Goal: Information Seeking & Learning: Learn about a topic

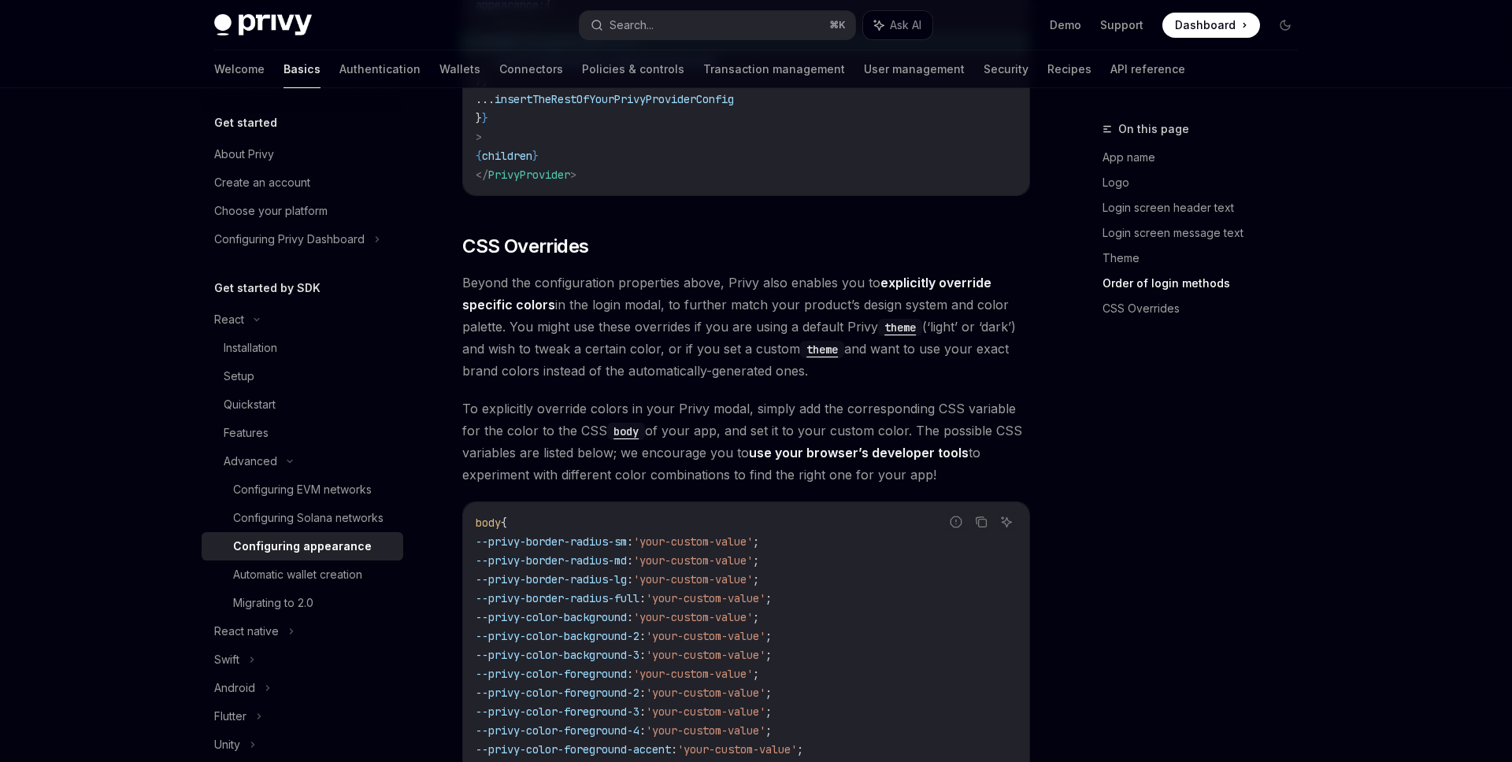
scroll to position [3532, 0]
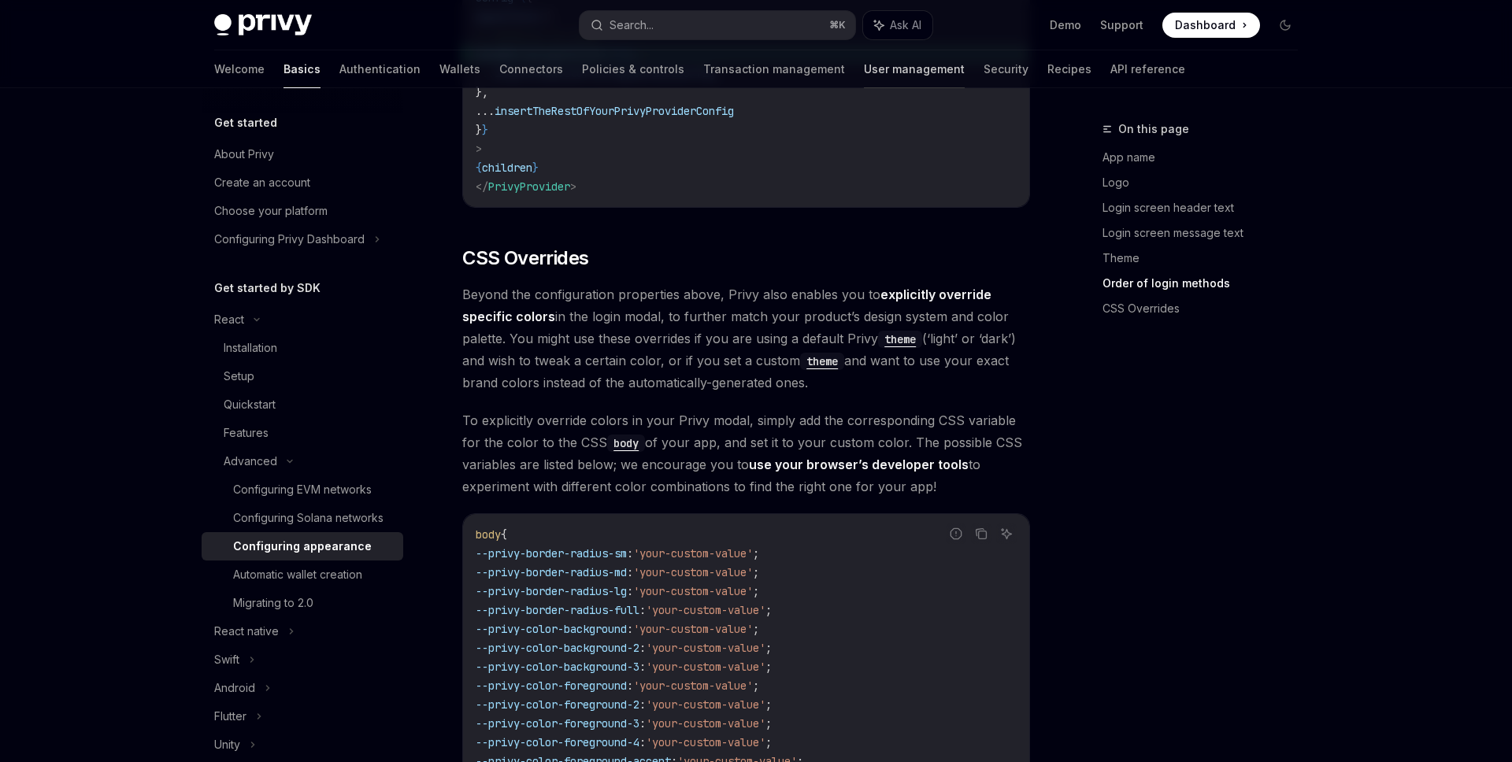
click at [864, 72] on link "User management" at bounding box center [914, 69] width 101 height 38
type textarea "*"
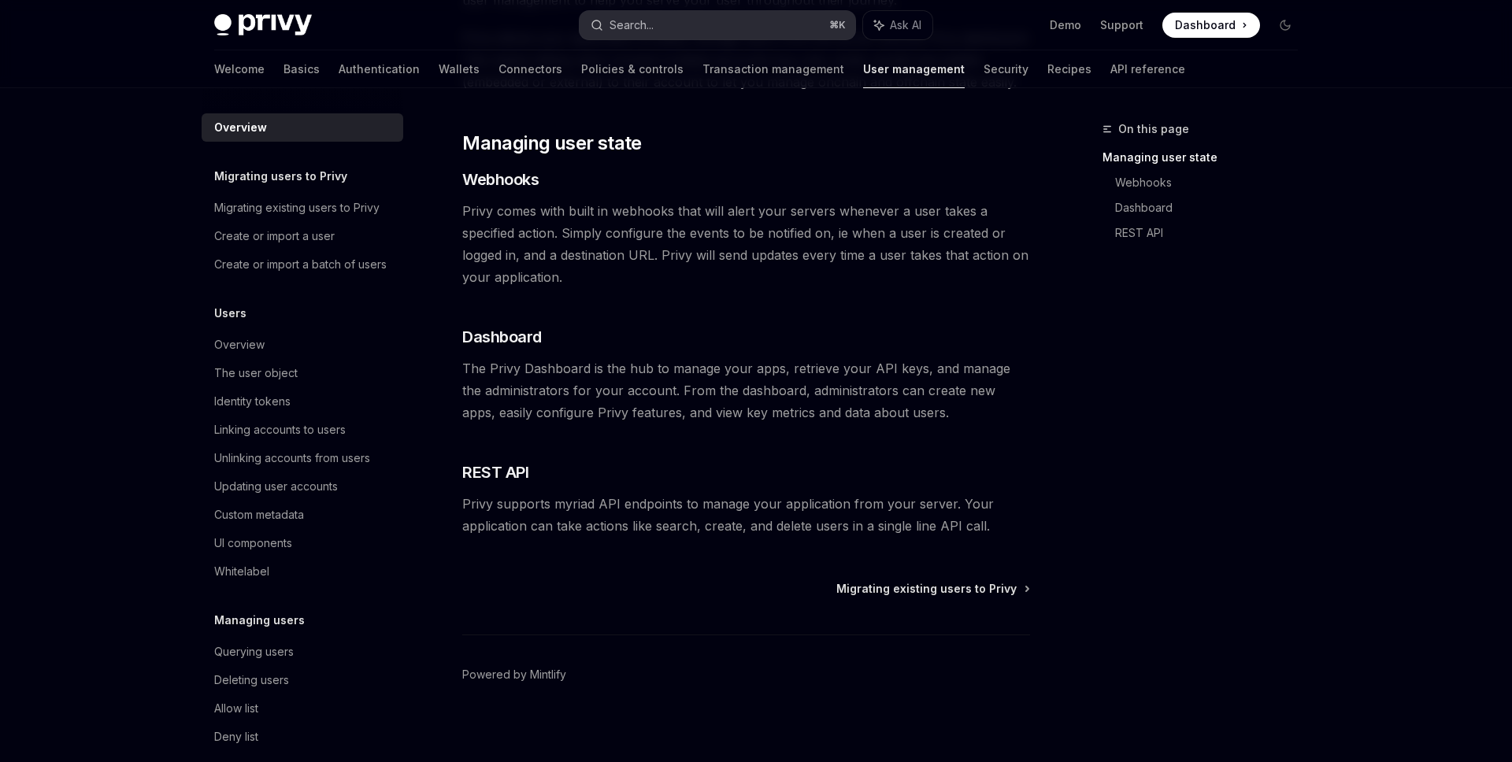
click at [669, 32] on button "Search... ⌘ K" at bounding box center [718, 25] width 276 height 28
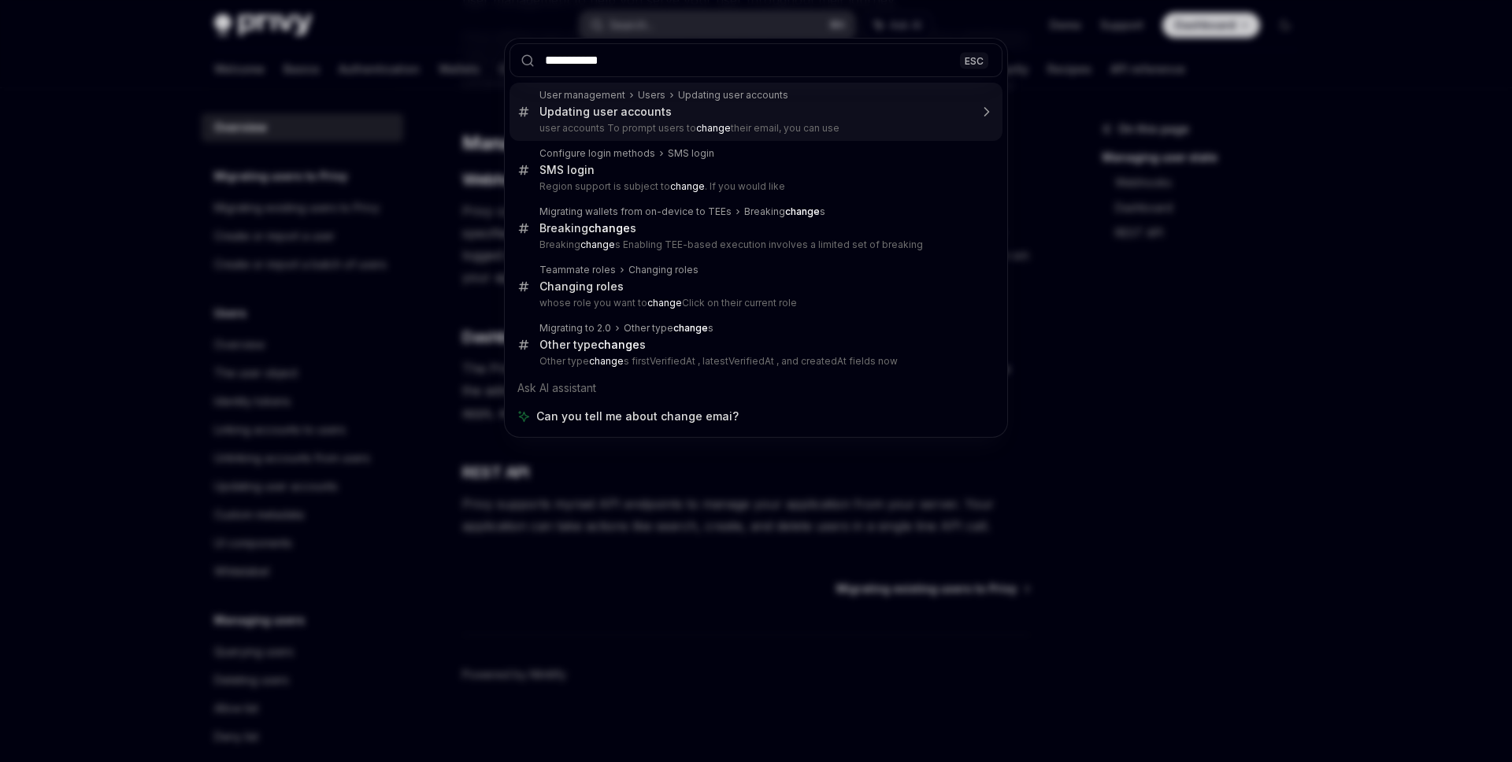
type input "**********"
type textarea "*"
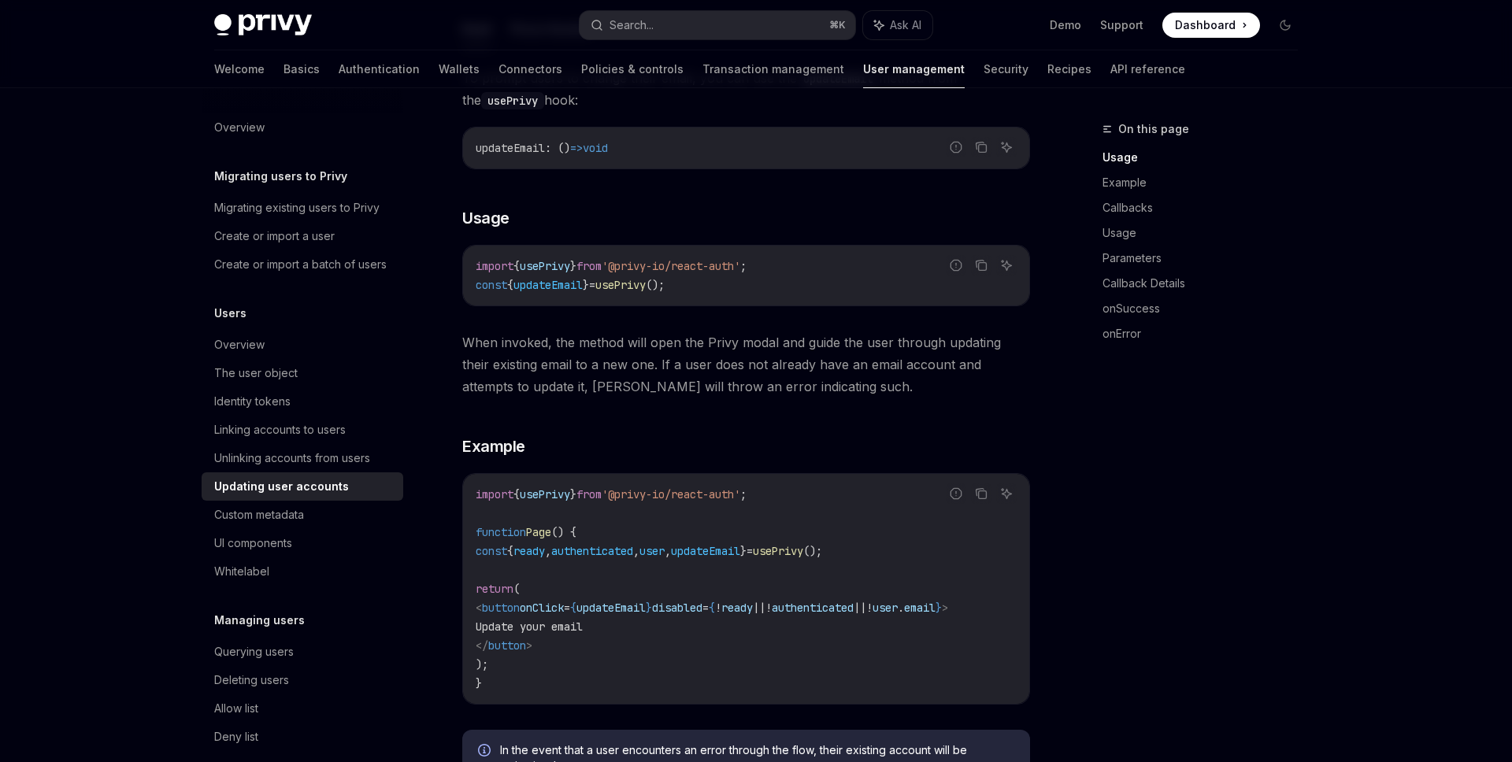
scroll to position [247, 0]
